Goal: Task Accomplishment & Management: Complete application form

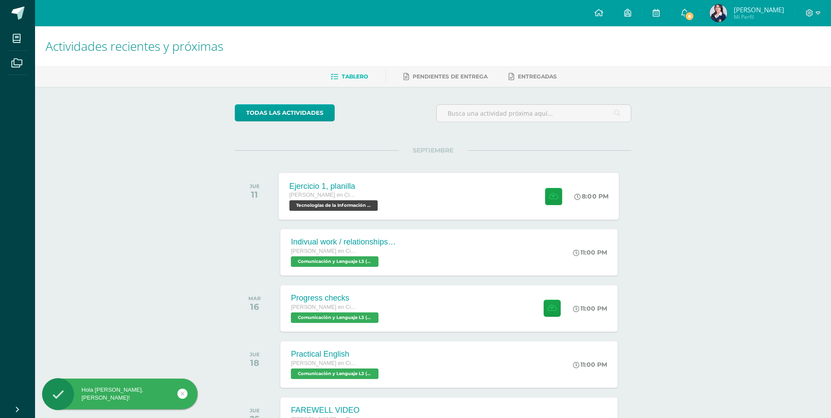
click at [400, 202] on div "Ejercicio 1, planilla Quinto Quinto Bachillerato en Ciencias y Letras Tecnologí…" at bounding box center [449, 196] width 340 height 47
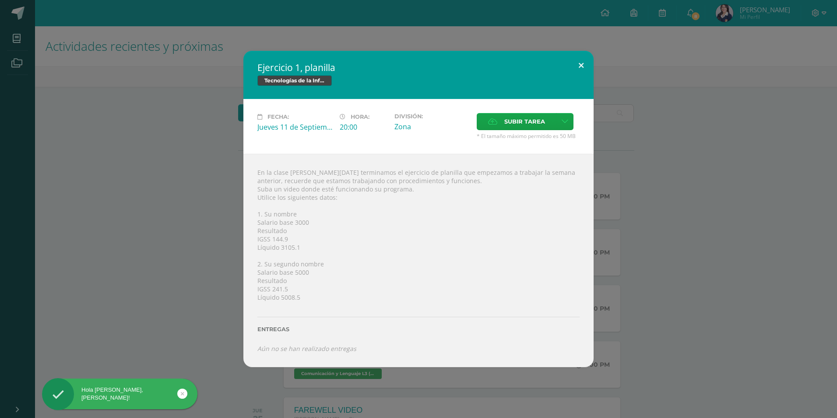
click at [581, 65] on button at bounding box center [581, 66] width 25 height 30
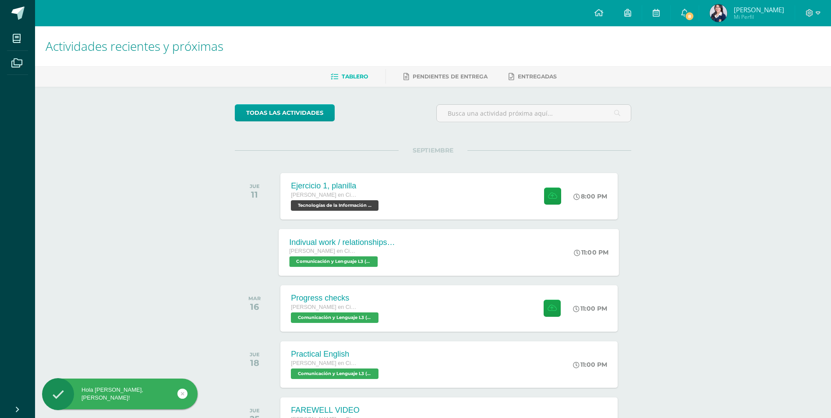
click at [471, 244] on div "Indivual work / relationships glossary Quinto Quinto Bachillerato en Ciencias y…" at bounding box center [449, 252] width 340 height 47
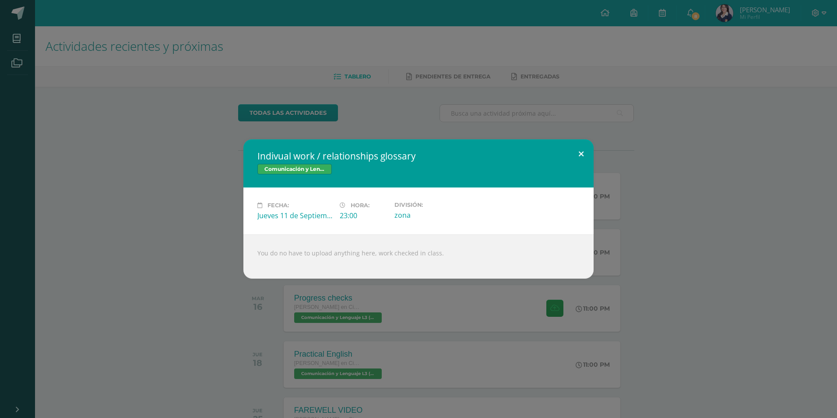
click at [578, 152] on button at bounding box center [581, 154] width 25 height 30
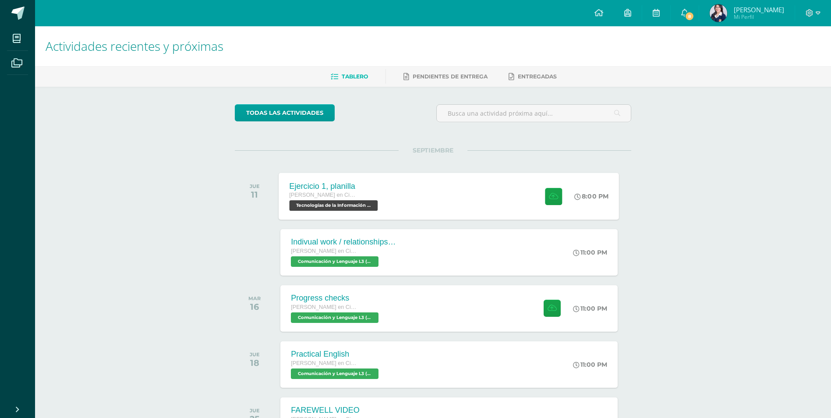
click at [371, 191] on div "[PERSON_NAME] en Ciencias y Letras" at bounding box center [334, 196] width 91 height 10
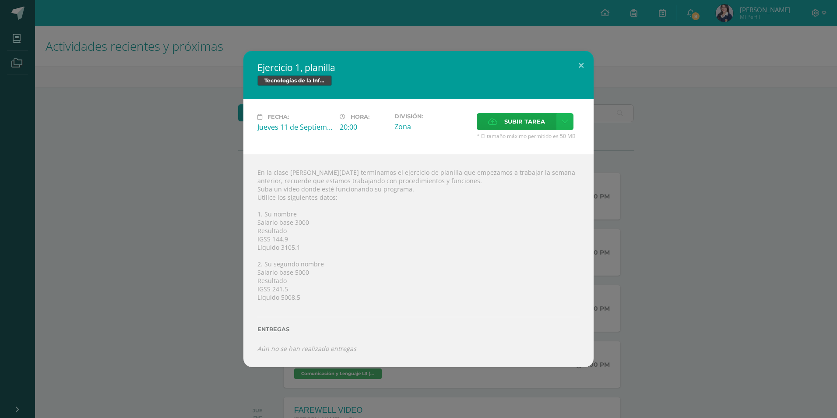
click at [562, 119] on icon at bounding box center [565, 121] width 7 height 7
click at [563, 129] on div "Subir enlace Ingresa el enlace Cancelar Aceptar" at bounding box center [534, 141] width 88 height 24
click at [518, 139] on span "Subir enlace" at bounding box center [527, 140] width 37 height 8
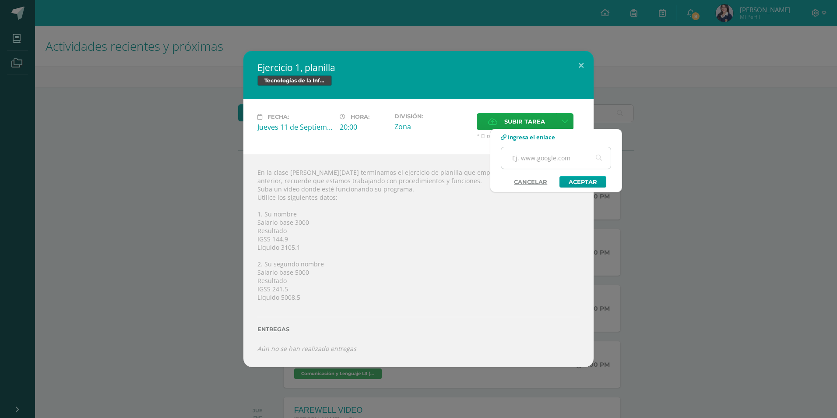
click at [541, 157] on input "text" at bounding box center [555, 157] width 109 height 21
paste input "https://www.canva.com/design/DAGysMfBlj8/OAA3pICxhdIlFawffig3xA/edit?utm_conten…"
type input "https://www.canva.com/design/DAGysMfBlj8/OAA3pICxhdIlFawffig3xA/edit?utm_conten…"
click at [582, 178] on link "Aceptar" at bounding box center [583, 181] width 47 height 11
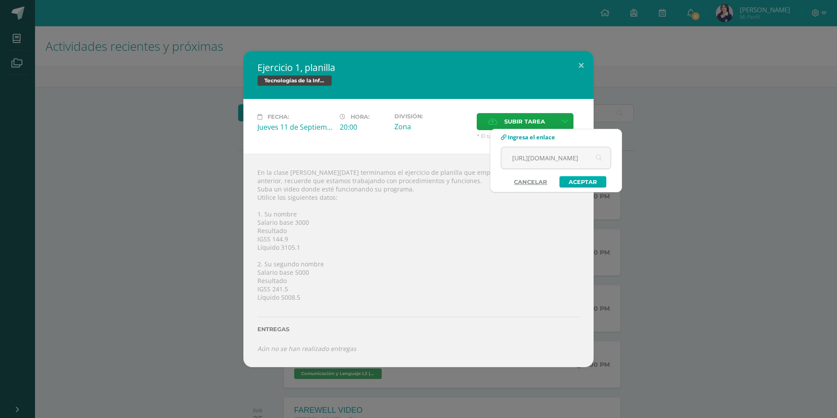
scroll to position [0, 0]
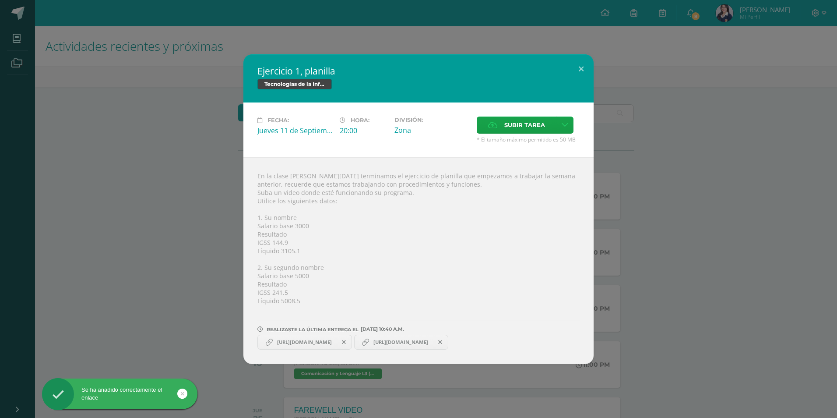
click at [442, 344] on icon at bounding box center [440, 342] width 4 height 6
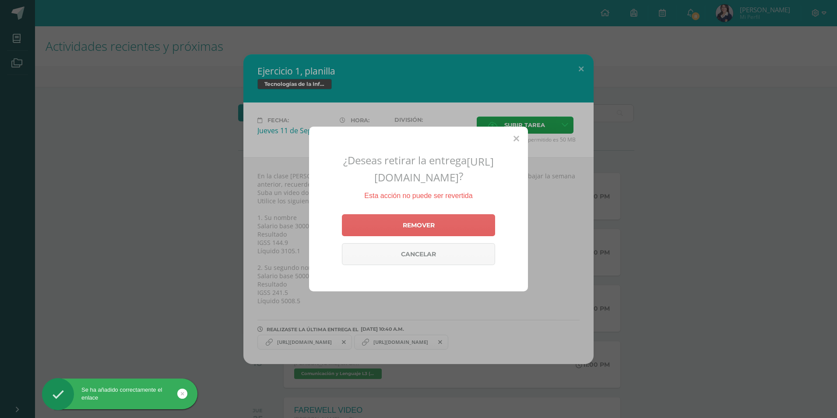
click at [407, 220] on div "Remover Cancelar" at bounding box center [418, 240] width 153 height 58
click at [408, 223] on link "Remover" at bounding box center [418, 225] width 153 height 22
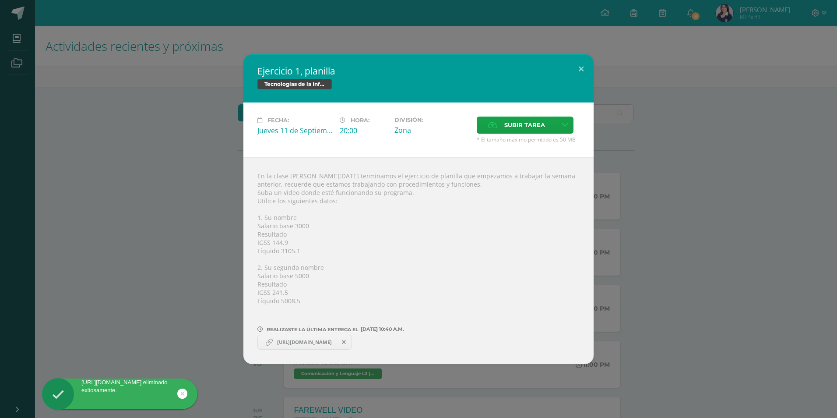
click at [328, 342] on span "https://www.canva.com/design/DAGysMfBlj8/OAA3pICxhdIlFawffig3xA/edit?utm_conten…" at bounding box center [305, 342] width 64 height 7
click at [318, 344] on span "https://www.canva.com/design/DAGysMfBlj8/OAA3pICxhdIlFawffig3xA/edit?utm_conten…" at bounding box center [305, 342] width 64 height 7
drag, startPoint x: 318, startPoint y: 344, endPoint x: 375, endPoint y: 313, distance: 64.7
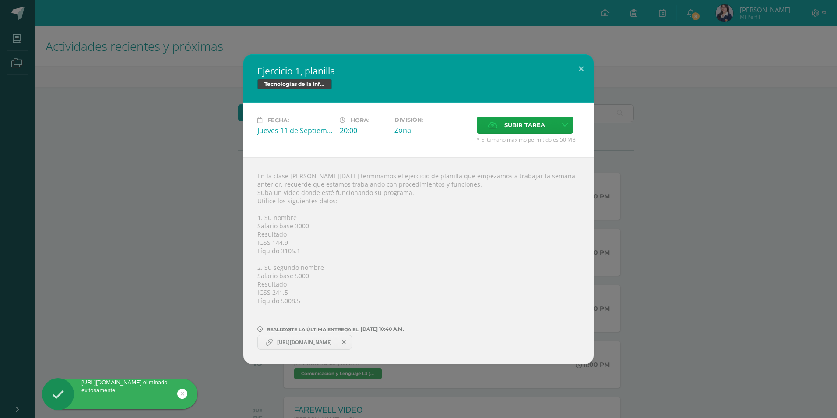
click at [381, 311] on div at bounding box center [419, 308] width 322 height 7
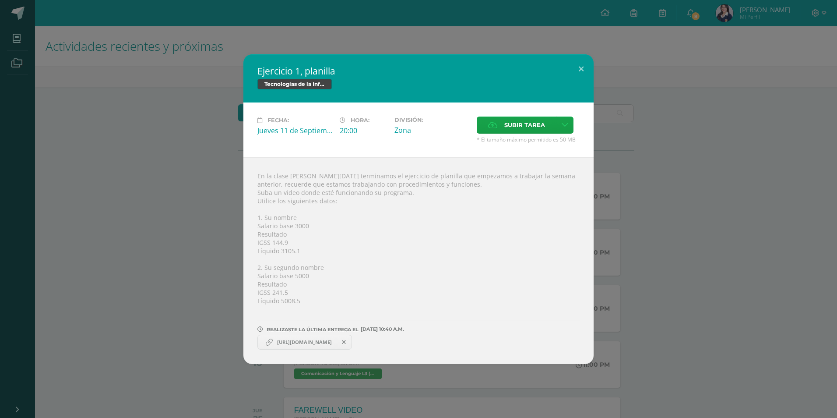
click at [336, 343] on span "https://www.canva.com/design/DAGysMfBlj8/OAA3pICxhdIlFawffig3xA/edit?utm_conten…" at bounding box center [305, 342] width 64 height 7
click at [346, 342] on icon at bounding box center [344, 342] width 4 height 6
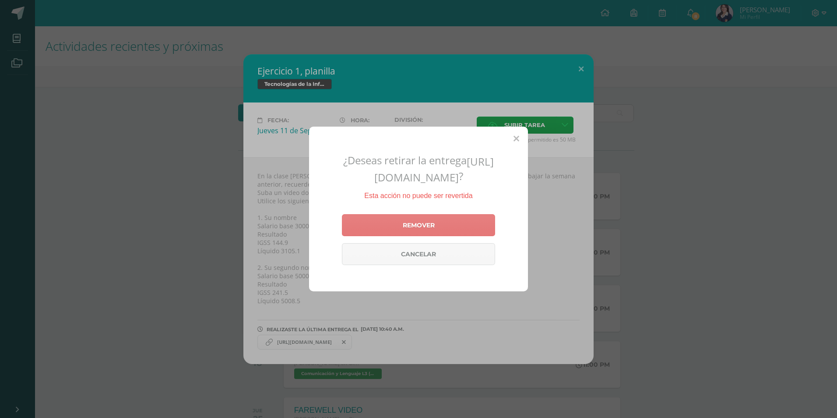
click at [431, 235] on link "Remover" at bounding box center [418, 225] width 153 height 22
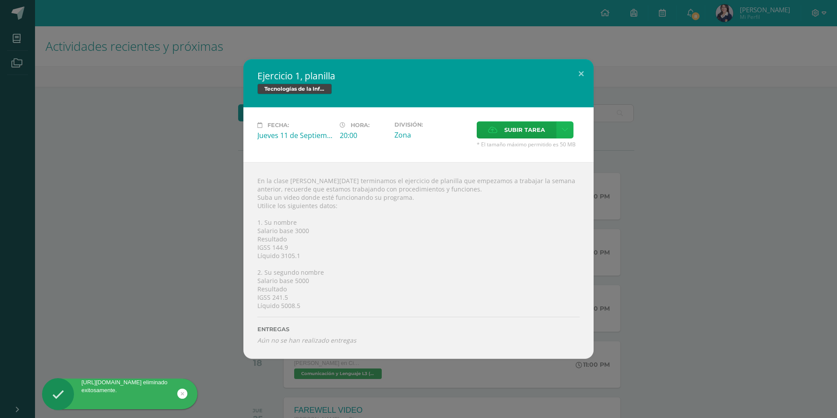
click at [564, 132] on icon at bounding box center [565, 129] width 7 height 7
click at [528, 160] on div "Subir enlace Ingresa el enlace Cancelar Aceptar" at bounding box center [534, 149] width 88 height 24
click at [527, 152] on span "Subir enlace" at bounding box center [527, 149] width 37 height 8
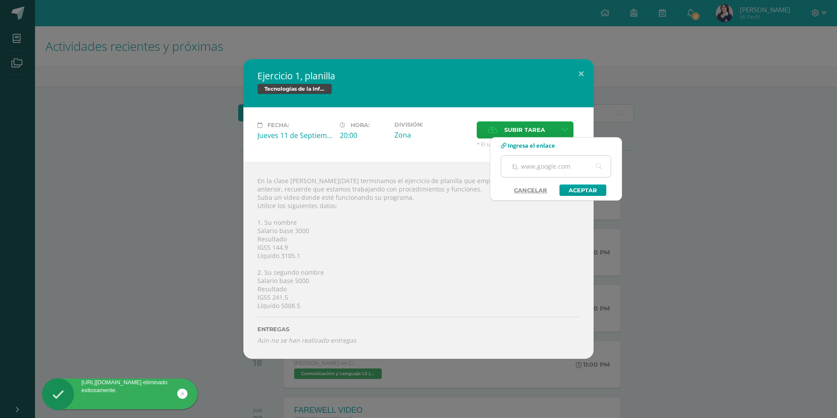
click at [528, 173] on input "text" at bounding box center [555, 165] width 109 height 21
paste input "https://www.canva.com/design/DAGysMfBlj8/OAA3pICxhdIlFawffig3xA/edit?utm_conten…"
type input "https://www.canva.com/design/DAGysMfBlj8/OAA3pICxhdIlFawffig3xA/edit?utm_conten…"
click at [572, 185] on link "Aceptar" at bounding box center [583, 189] width 47 height 11
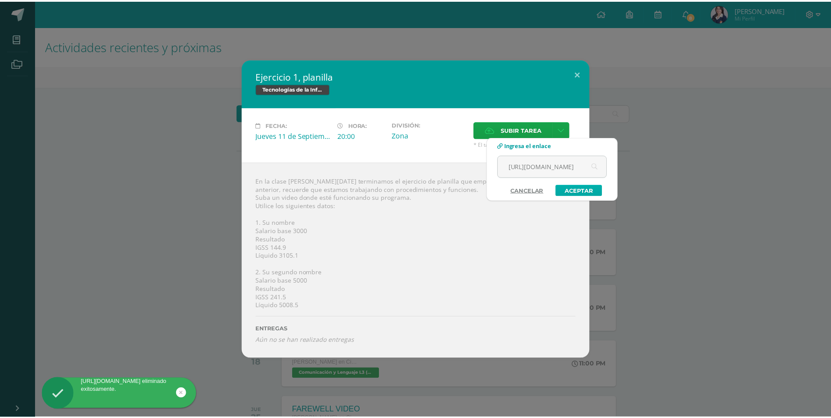
scroll to position [0, 0]
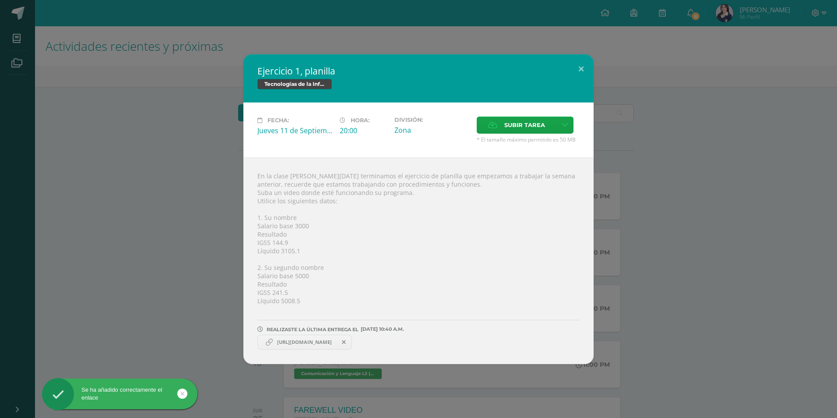
click at [316, 341] on span "https://www.canva.com/design/DAGysMfBlj8/OAA3pICxhdIlFawffig3xA/edit?utm_conten…" at bounding box center [305, 342] width 64 height 7
click at [319, 341] on span "https://www.canva.com/design/DAGysMfBlj8/OAA3pICxhdIlFawffig3xA/edit?utm_conten…" at bounding box center [305, 342] width 64 height 7
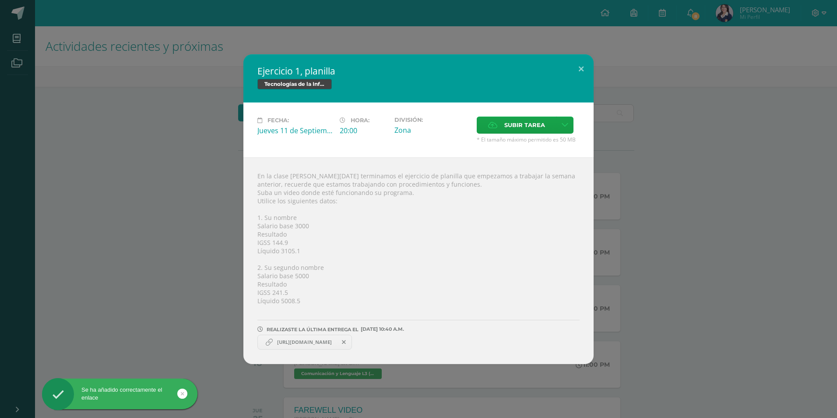
copy link "https://www.canva.com/design/DAGysMfBlj8/OAA3pICxhdIlFawffig3xA/edit?utm_conten…"
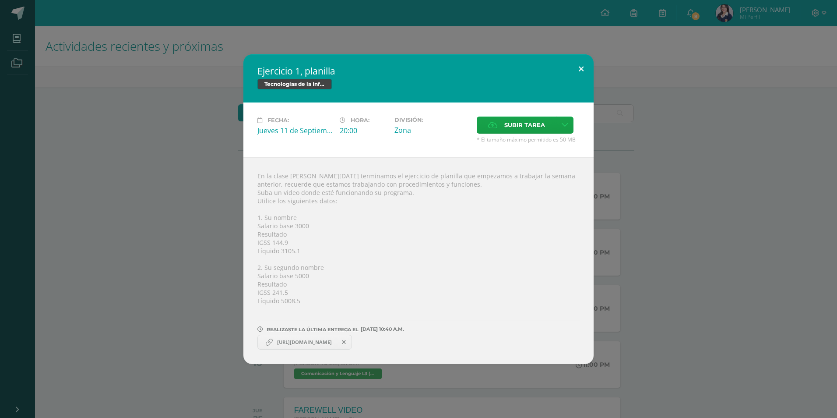
click at [575, 71] on button at bounding box center [581, 69] width 25 height 30
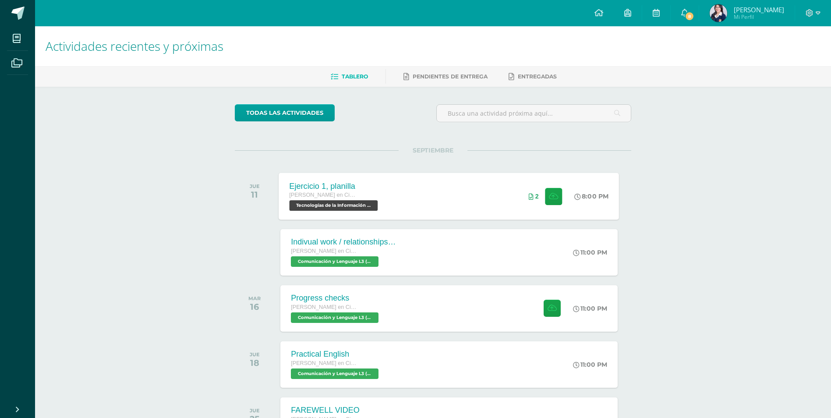
click at [505, 190] on div "Ejercicio 1, planilla Quinto Quinto Bachillerato en Ciencias y Letras Tecnologí…" at bounding box center [449, 196] width 340 height 47
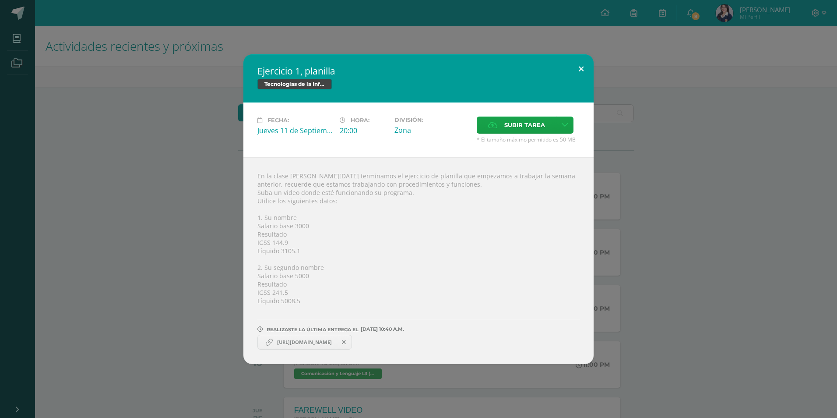
click at [576, 69] on button at bounding box center [581, 69] width 25 height 30
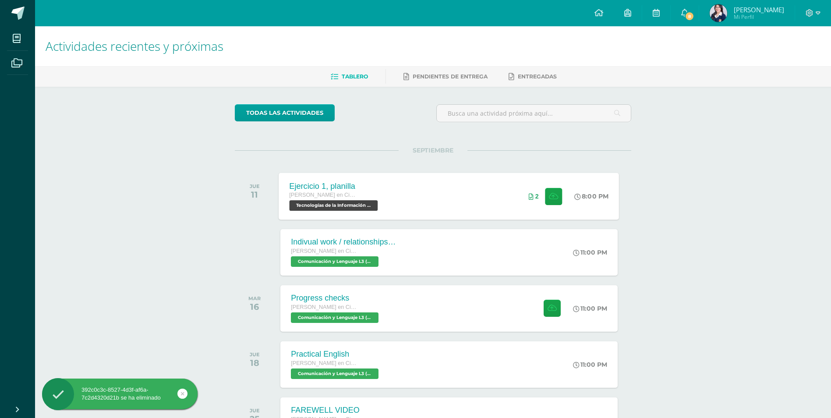
click at [498, 189] on div "Ejercicio 1, planilla Quinto Quinto Bachillerato en Ciencias y Letras Tecnologí…" at bounding box center [449, 196] width 340 height 47
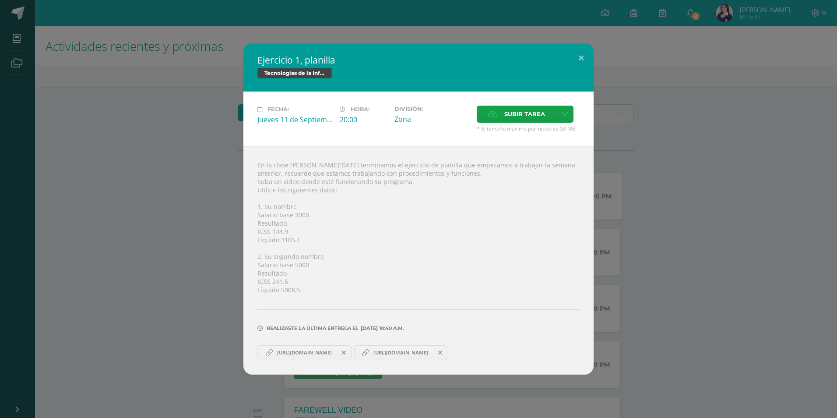
click at [433, 352] on span "https://www.canva.com/design/DAGysMfBlj8/OAA3pICxhdIlFawffig3xA/edit?utm_conten…" at bounding box center [401, 352] width 64 height 7
click at [326, 348] on link "https://www.canva.com/design/DAGysMfBlj8/OAA3pICxhdIlFawffig3xA/edit?utm_conten…" at bounding box center [305, 352] width 95 height 15
click at [442, 352] on icon at bounding box center [440, 353] width 4 height 6
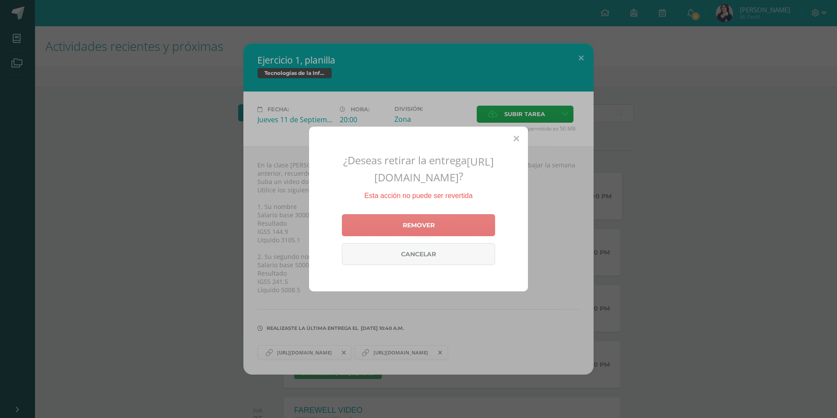
click at [458, 233] on link "Remover" at bounding box center [418, 225] width 153 height 22
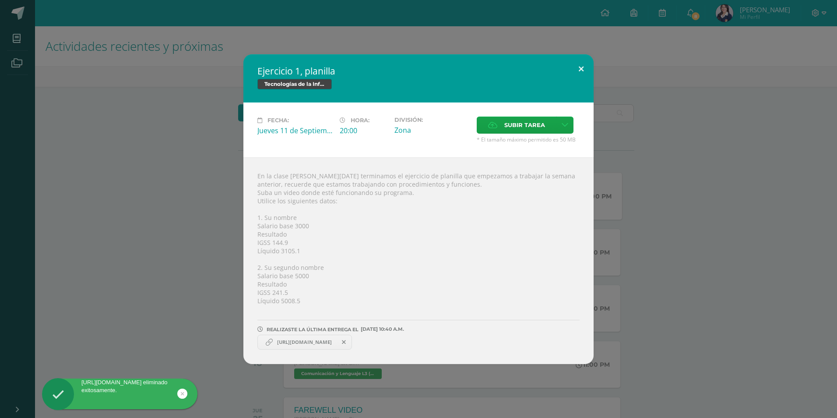
click at [578, 70] on button at bounding box center [581, 69] width 25 height 30
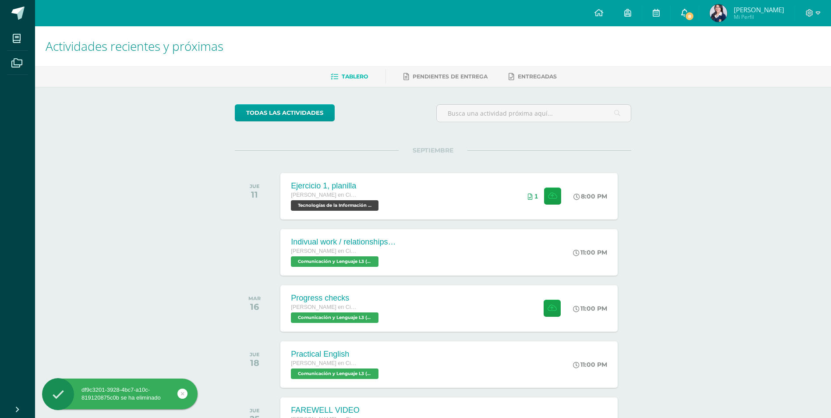
click at [688, 13] on icon at bounding box center [684, 13] width 7 height 8
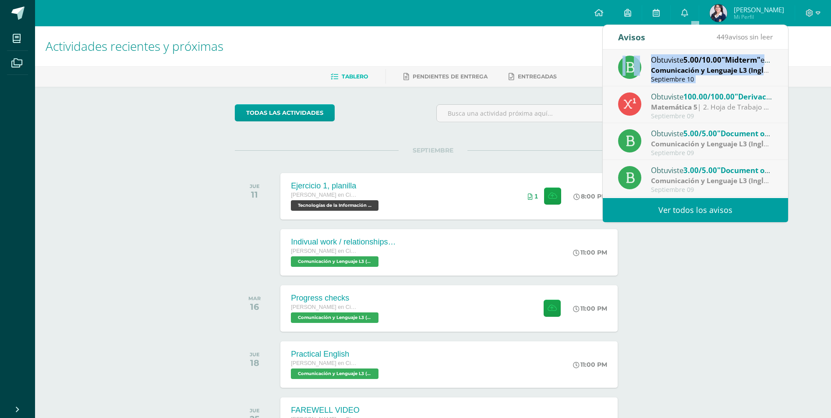
drag, startPoint x: 780, startPoint y: 76, endPoint x: 784, endPoint y: 96, distance: 20.4
click at [784, 96] on div "Obtuviste 5.00/10.00 "Midterm" en Comunicación y Lenguaje L3 (Inglés) 5 Comunic…" at bounding box center [695, 123] width 185 height 148
click at [763, 102] on div "Matemática 5 | 2. Hoja de Trabajo Derivación Implícita" at bounding box center [712, 107] width 122 height 10
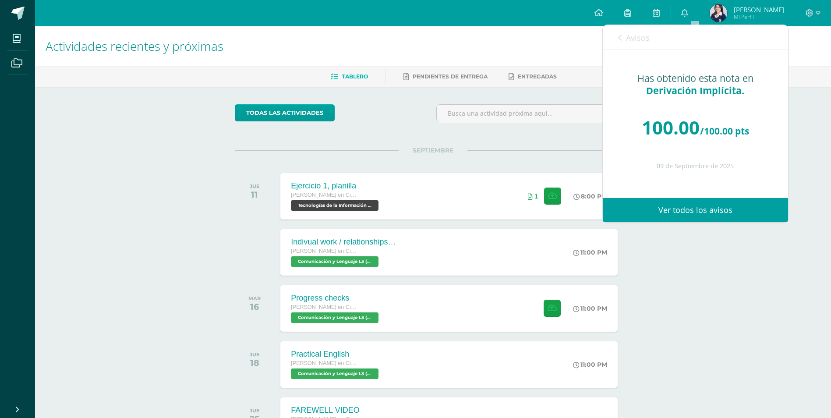
click at [636, 39] on span "Avisos" at bounding box center [638, 37] width 24 height 11
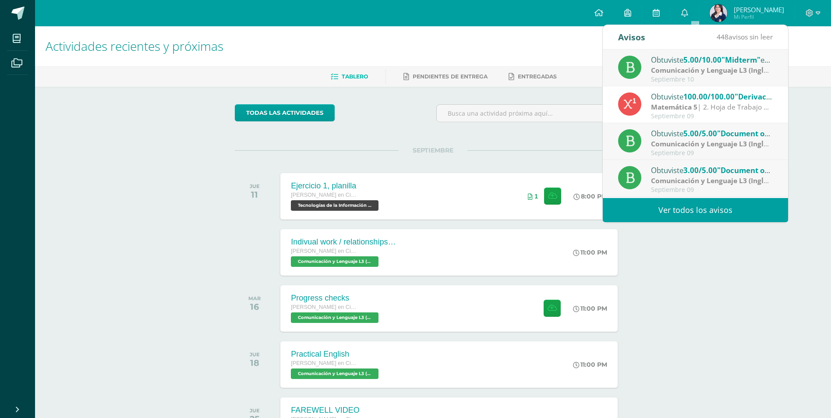
click at [819, 38] on h1 "Actividades recientes y próximas" at bounding box center [433, 46] width 775 height 40
